Goal: Check status

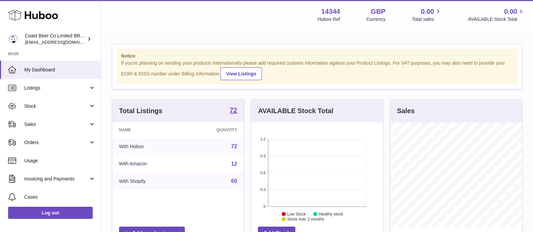
scroll to position [105, 131]
click at [33, 144] on span "Orders" at bounding box center [56, 143] width 64 height 6
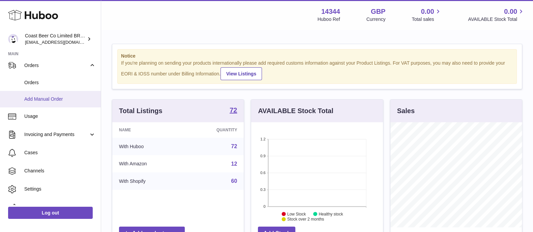
scroll to position [80, 0]
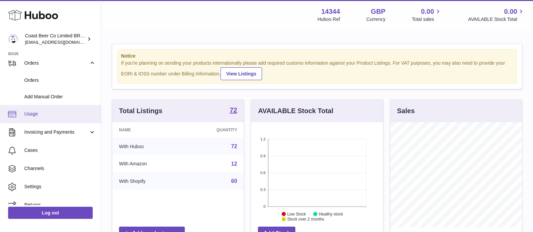
click at [34, 114] on span "Usage" at bounding box center [60, 114] width 72 height 6
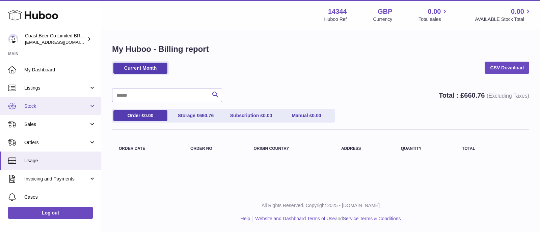
click at [35, 104] on span "Stock" at bounding box center [56, 106] width 64 height 6
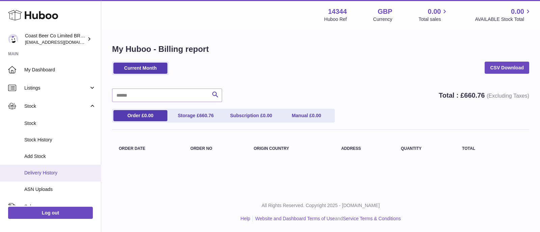
click at [49, 173] on span "Delivery History" at bounding box center [60, 173] width 72 height 6
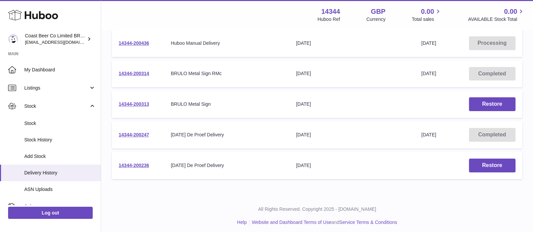
scroll to position [173, 0]
